Goal: Navigation & Orientation: Find specific page/section

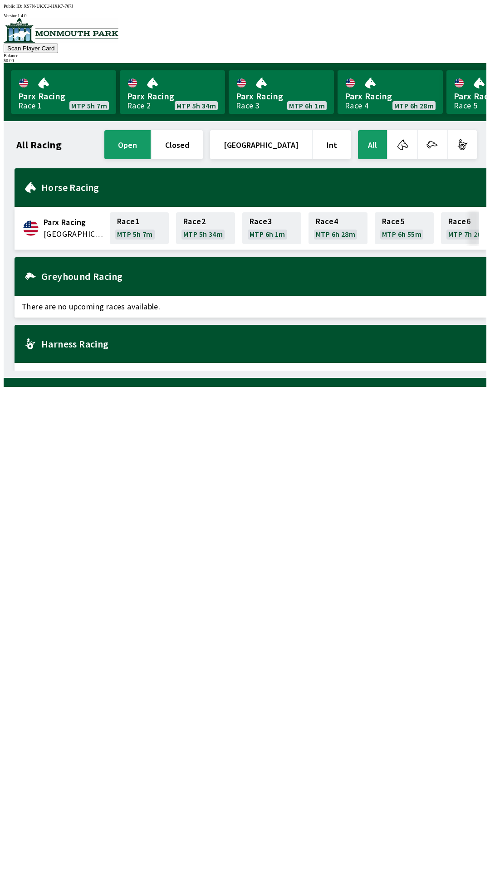
click at [6, 387] on div at bounding box center [245, 382] width 482 height 9
click at [6, 378] on div "All Racing open closed United States Int All Parx Racing United States Race 1 M…" at bounding box center [245, 249] width 482 height 257
click at [6, 387] on div at bounding box center [245, 382] width 482 height 9
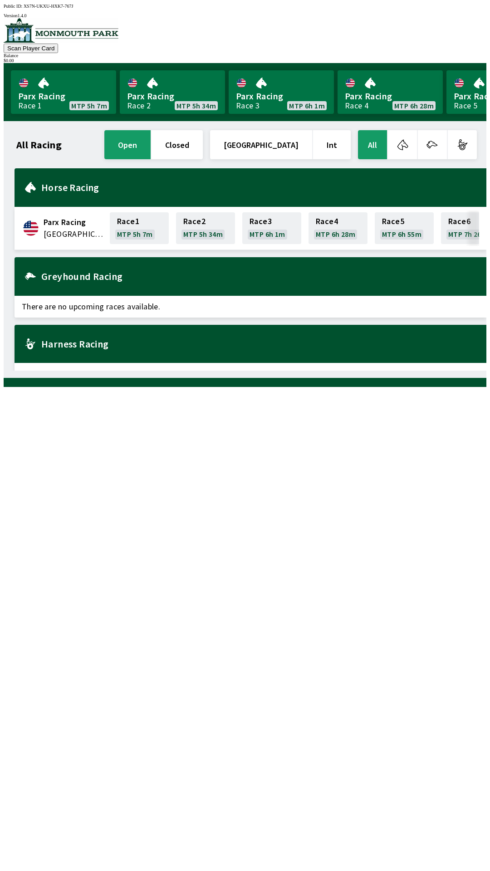
click at [5, 387] on div at bounding box center [245, 382] width 482 height 9
click at [8, 387] on div at bounding box center [245, 382] width 482 height 9
click at [9, 387] on div at bounding box center [245, 382] width 482 height 9
click at [7, 387] on div at bounding box center [245, 382] width 482 height 9
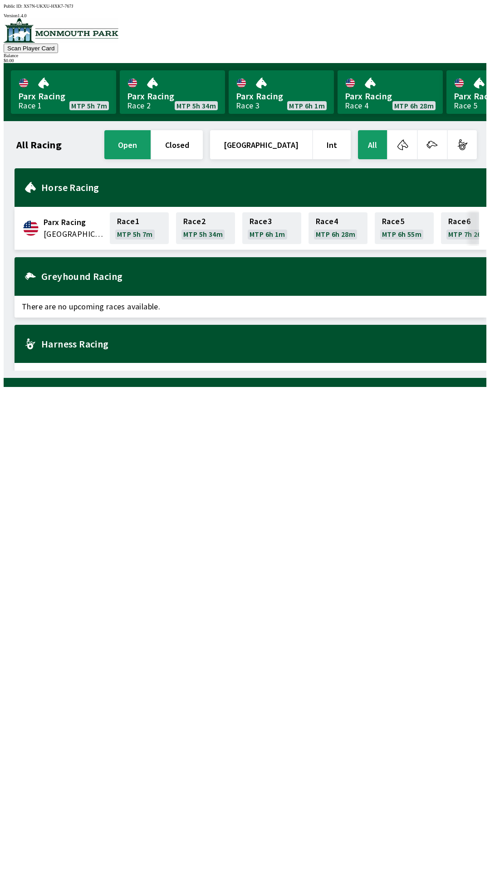
click at [7, 387] on div at bounding box center [245, 382] width 482 height 9
